Goal: Use online tool/utility: Utilize a website feature to perform a specific function

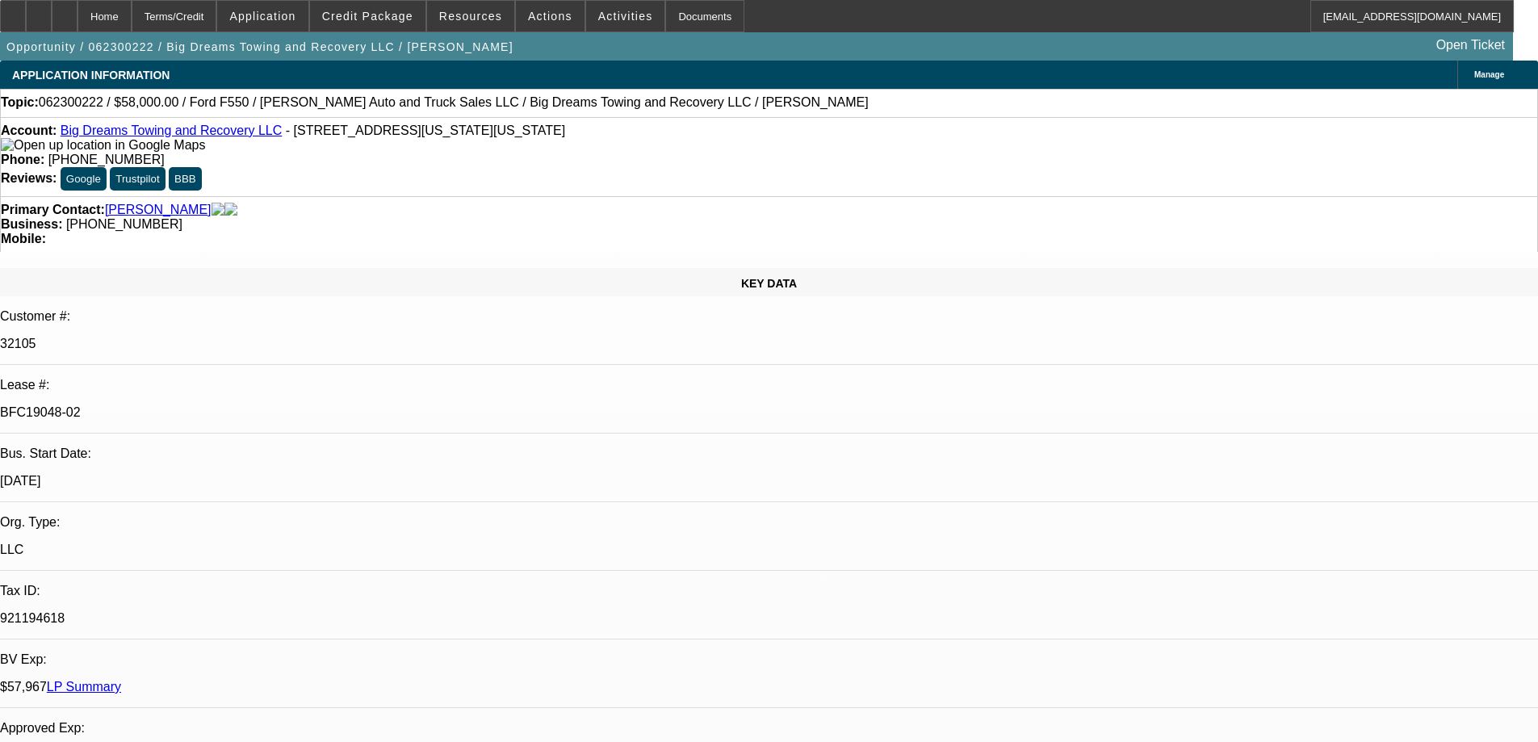
select select "0"
select select "2"
select select "0.1"
select select "4"
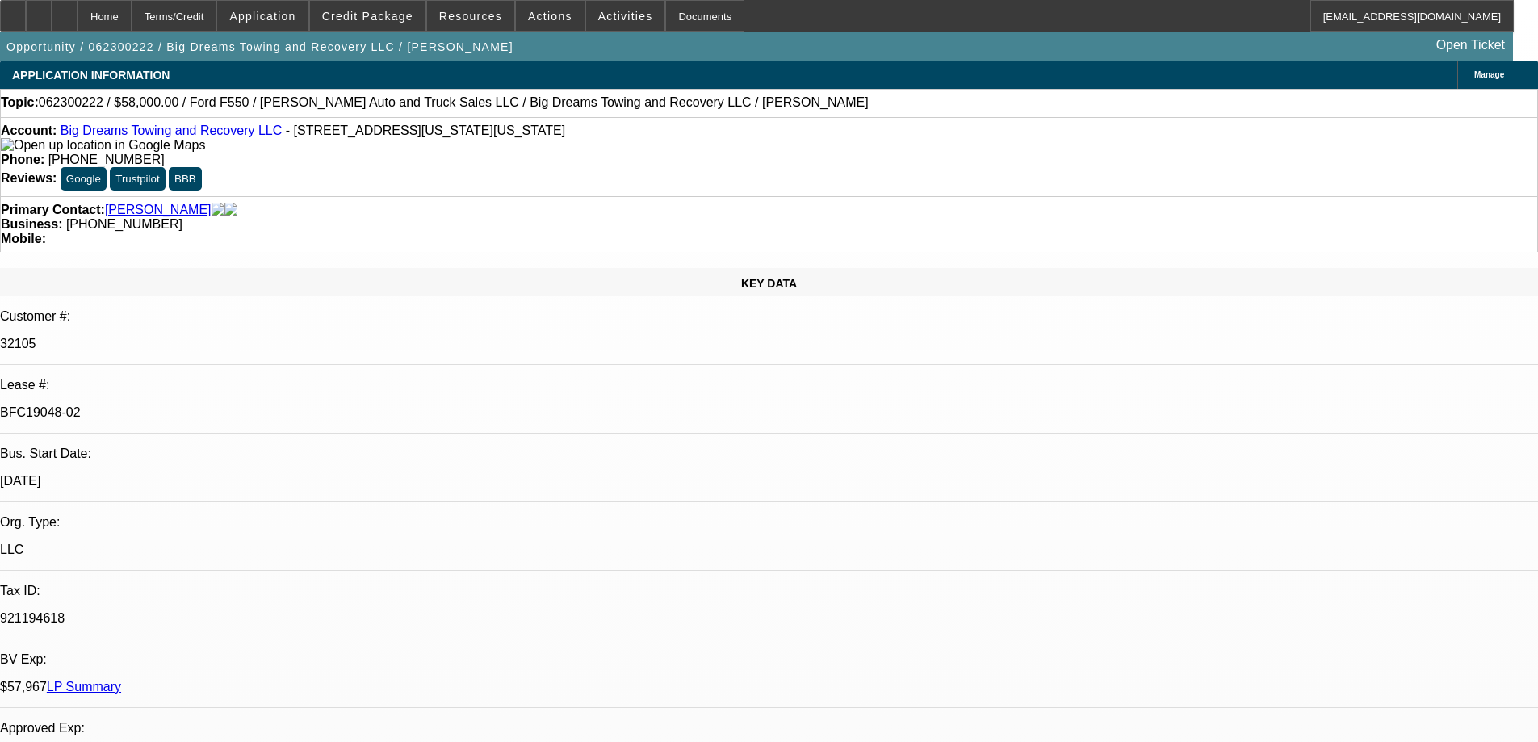
select select "0"
select select "2"
select select "0.1"
select select "4"
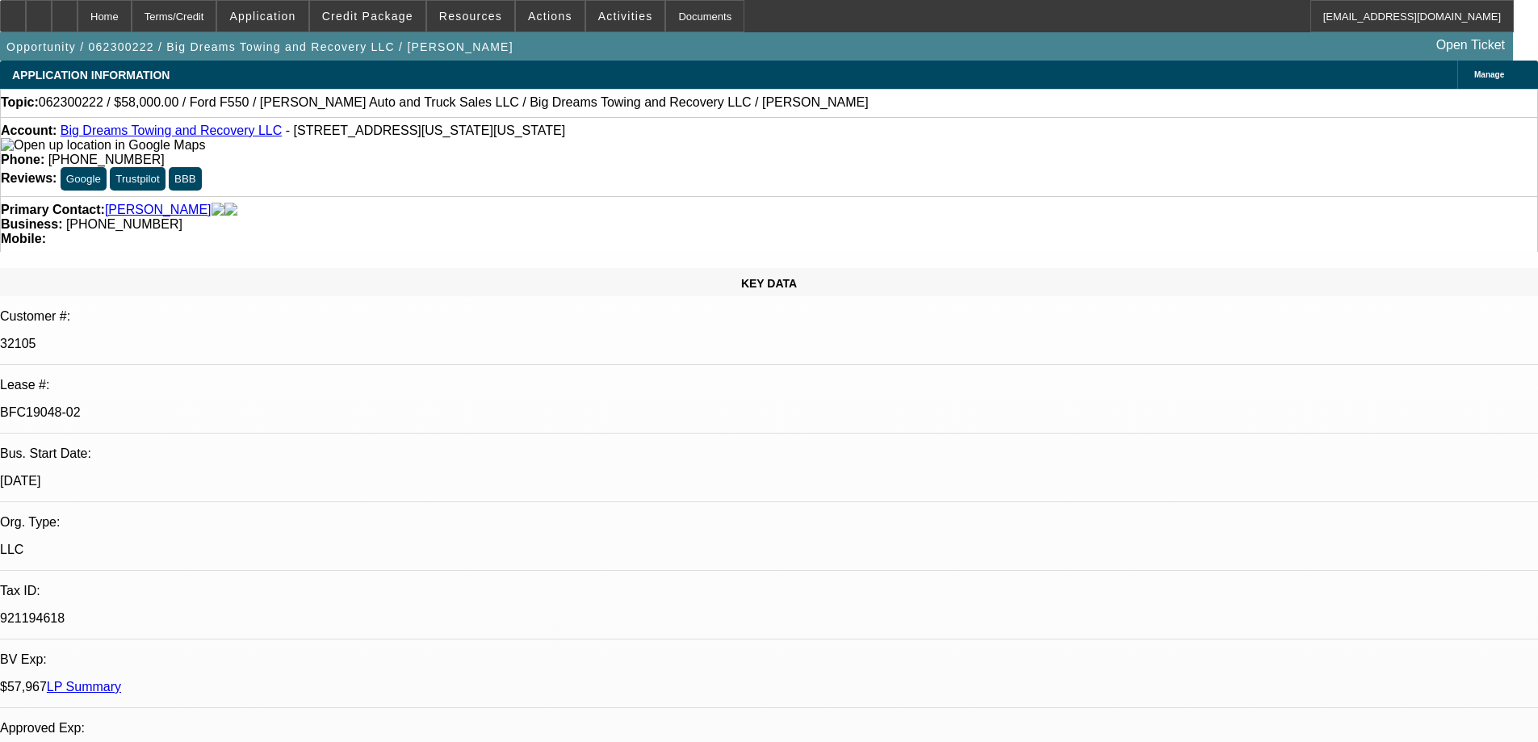
select select "0"
select select "2"
select select "0.1"
select select "4"
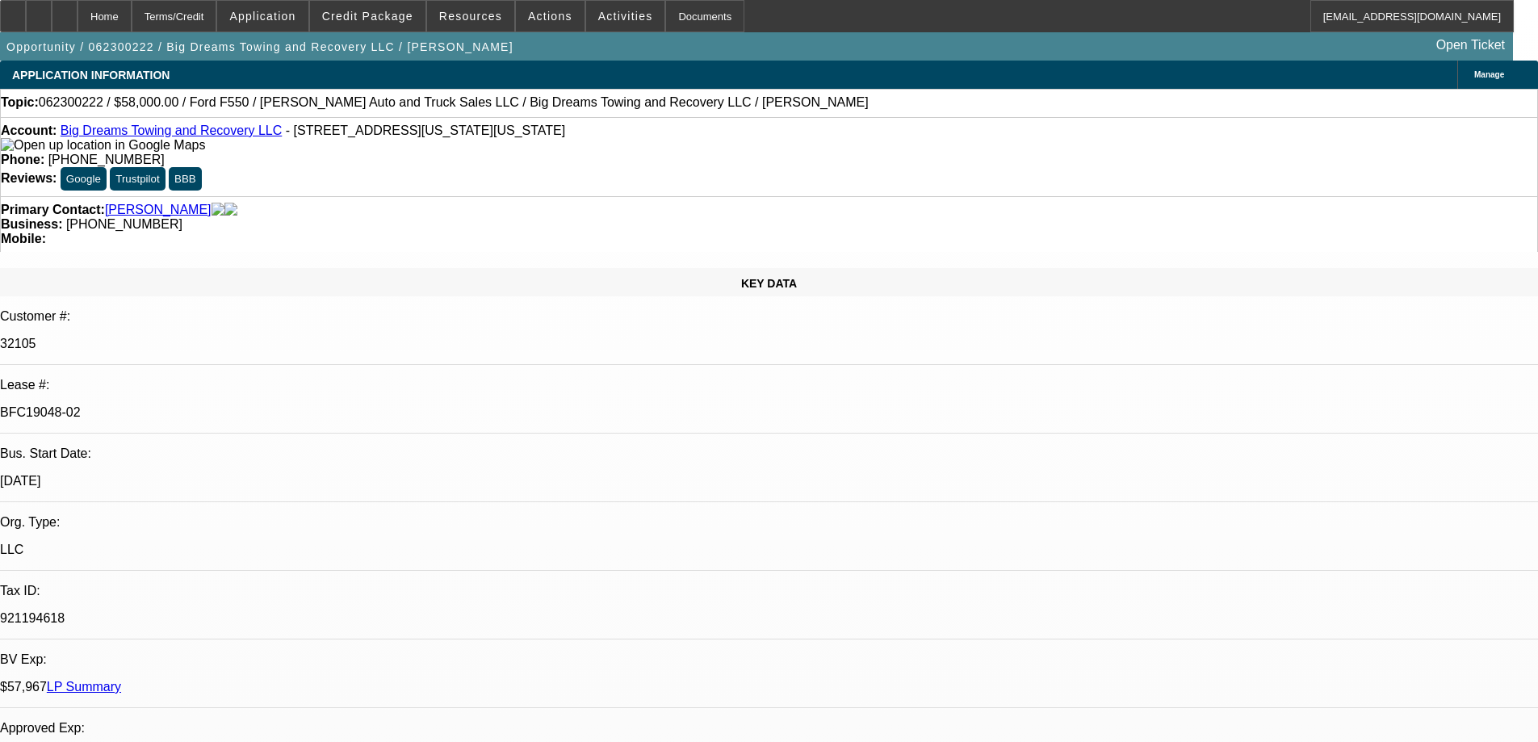
select select "0"
select select "2"
select select "0.1"
select select "4"
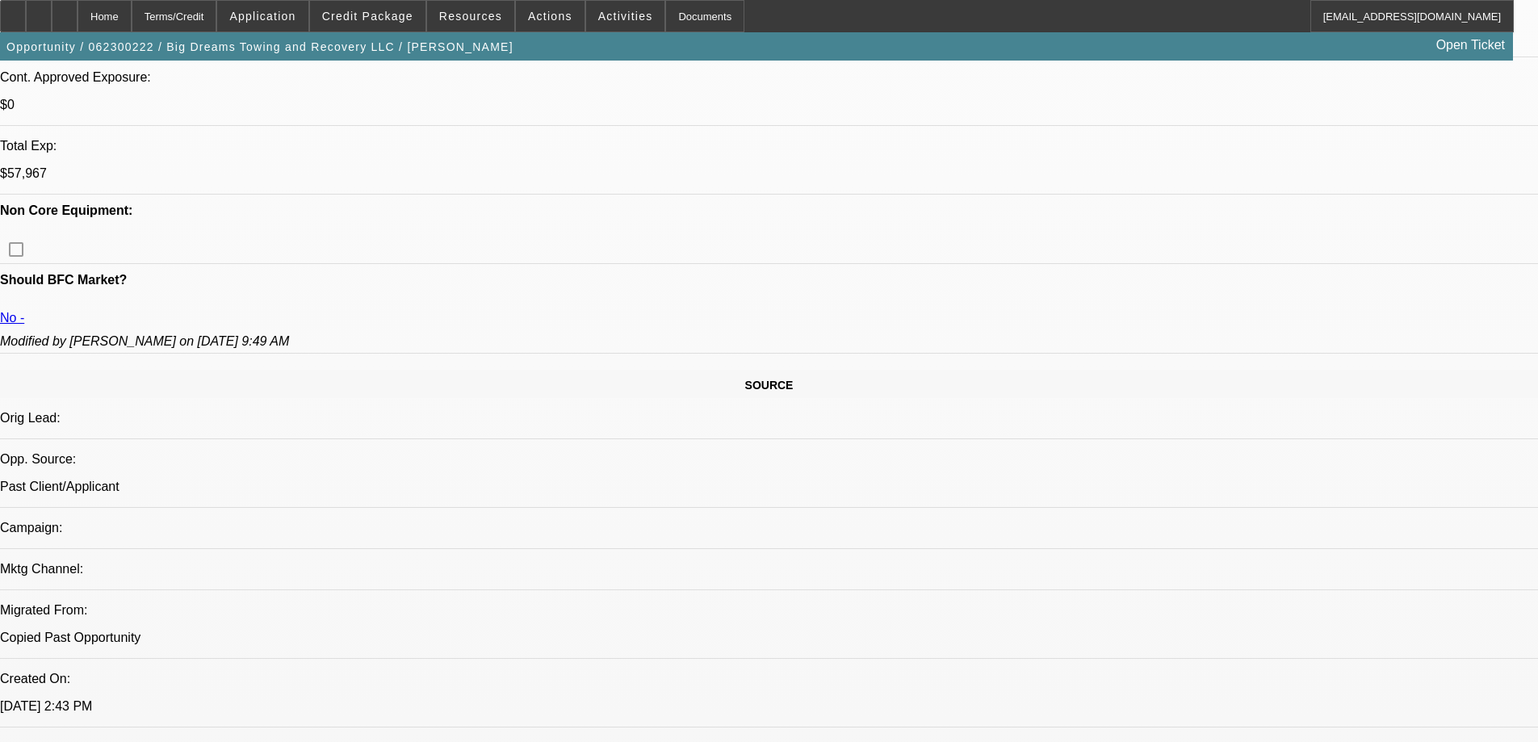
scroll to position [727, 0]
